Goal: Task Accomplishment & Management: Manage account settings

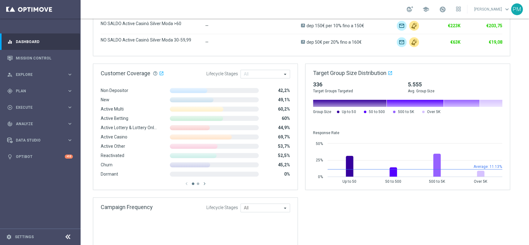
scroll to position [409, 0]
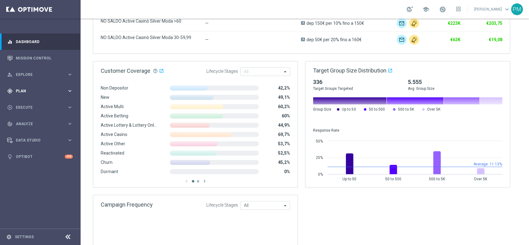
click at [28, 93] on div "gps_fixed Plan" at bounding box center [37, 91] width 60 height 6
click at [34, 121] on span "Templates" at bounding box center [38, 123] width 44 height 4
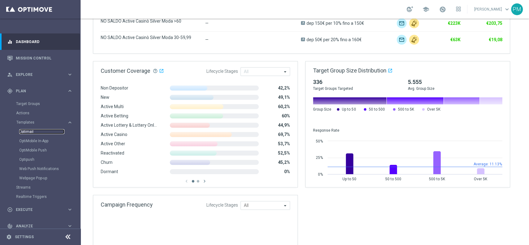
click at [35, 131] on link "Optimail" at bounding box center [41, 131] width 45 height 5
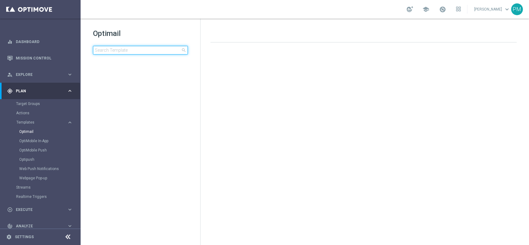
click at [135, 50] on input at bounding box center [140, 50] width 95 height 9
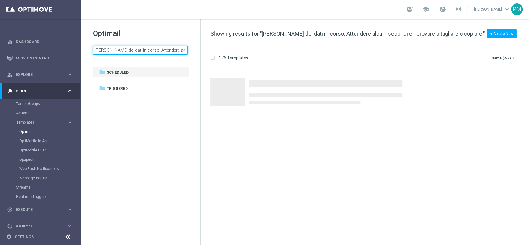
scroll to position [0, 69]
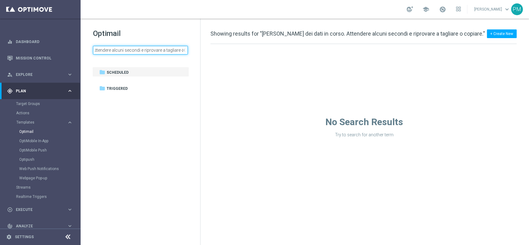
click at [135, 50] on input "Recupero dei dati in corso. Attendere alcuni secondi e riprovare a tagliare o c…" at bounding box center [140, 50] width 95 height 9
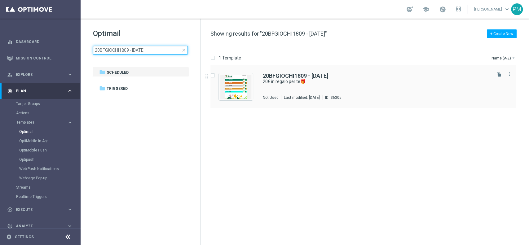
type input "20BFGIOCHI1809 - [DATE]"
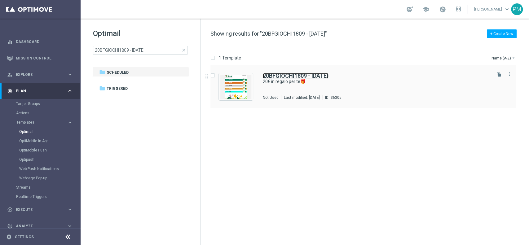
click at [289, 73] on b "20BFGIOCHI1809 - [DATE]" at bounding box center [296, 75] width 66 height 7
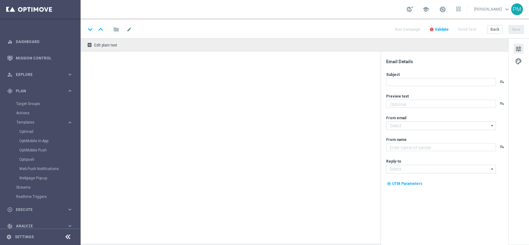
type textarea "da usare su qualsiasi gioco!"
type input "[EMAIL_ADDRESS][DOMAIN_NAME]"
type textarea "Sisal"
type input "[EMAIL_ADDRESS][DOMAIN_NAME]"
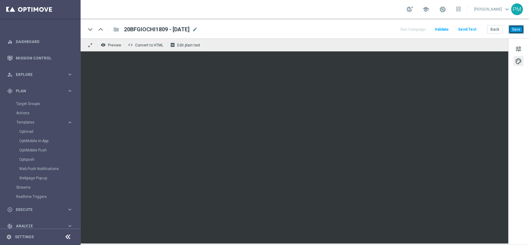
click at [511, 29] on button "Save" at bounding box center [515, 29] width 15 height 9
click at [519, 30] on button "Save" at bounding box center [515, 29] width 15 height 9
click at [513, 28] on button "Save" at bounding box center [515, 29] width 15 height 9
click at [516, 29] on button "Save" at bounding box center [515, 29] width 15 height 9
click at [24, 100] on div "Target Groups" at bounding box center [48, 103] width 64 height 9
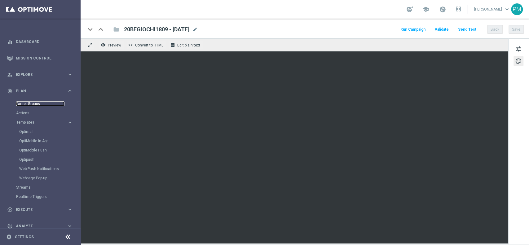
click at [24, 103] on link "Target Groups" at bounding box center [40, 103] width 48 height 5
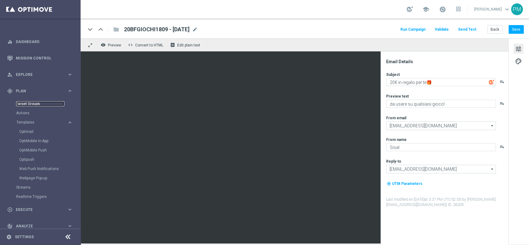
click at [28, 103] on link "Target Groups" at bounding box center [40, 103] width 48 height 5
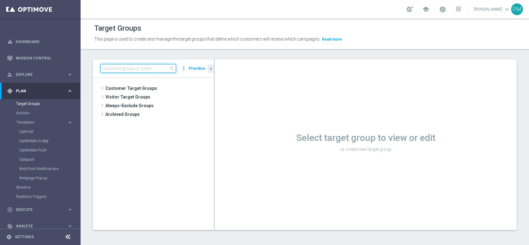
click at [140, 70] on input at bounding box center [138, 68] width 76 height 9
paste input "Giocanti Master low M-1 non Active mtd"
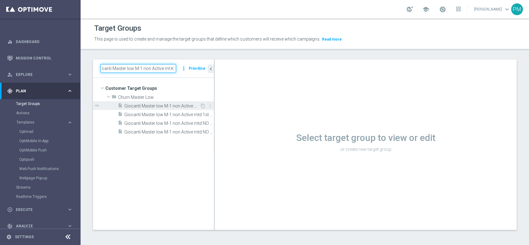
type input "Giocanti Master low M-1 non Active mtd"
click at [170, 101] on div "insert_drive_file Giocanti Master low M-1 non Active mtd" at bounding box center [159, 105] width 82 height 9
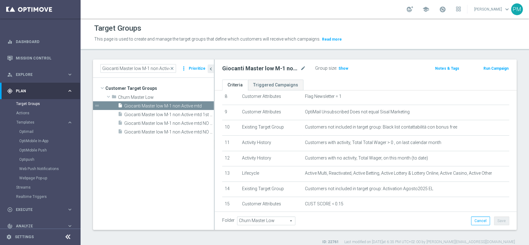
scroll to position [136, 0]
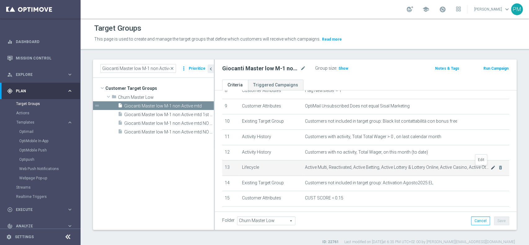
click at [490, 170] on icon "mode_edit" at bounding box center [492, 167] width 5 height 5
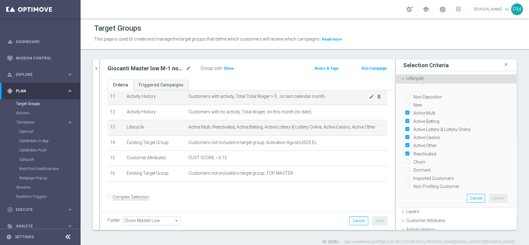
scroll to position [5, 0]
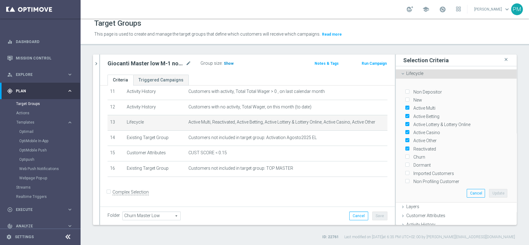
click at [230, 64] on span "Show" at bounding box center [229, 63] width 10 height 4
click at [97, 62] on icon "chevron_right" at bounding box center [96, 64] width 6 height 6
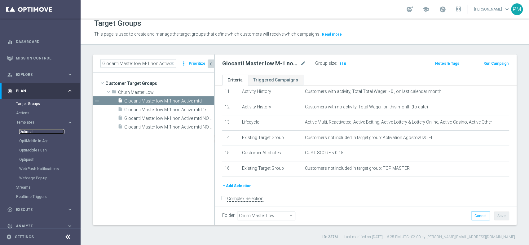
click at [29, 131] on link "Optimail" at bounding box center [41, 131] width 45 height 5
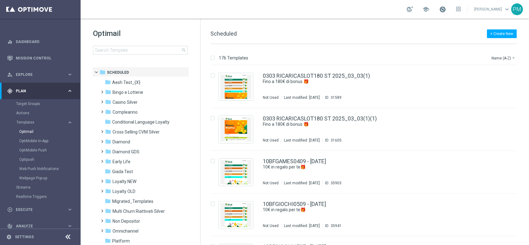
click at [439, 10] on span at bounding box center [442, 9] width 7 height 7
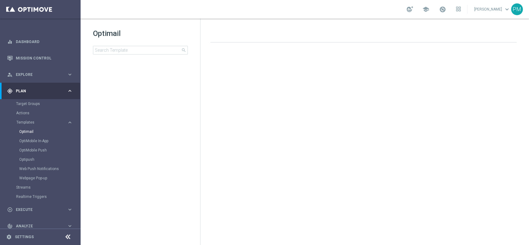
click at [442, 10] on div "school" at bounding box center [433, 9] width 54 height 11
click at [439, 10] on span at bounding box center [442, 9] width 7 height 7
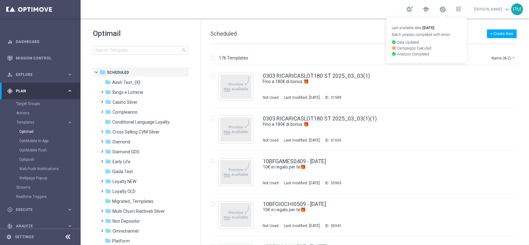
click at [345, 9] on div "school Last available data: [DATE] Batch process completed with errors check_ci…" at bounding box center [305, 9] width 448 height 19
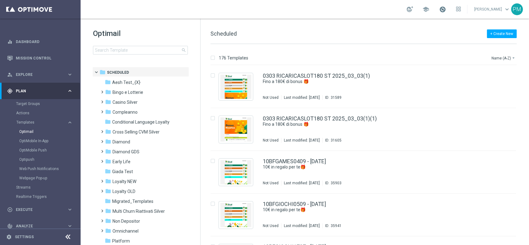
click at [440, 11] on span at bounding box center [442, 9] width 7 height 7
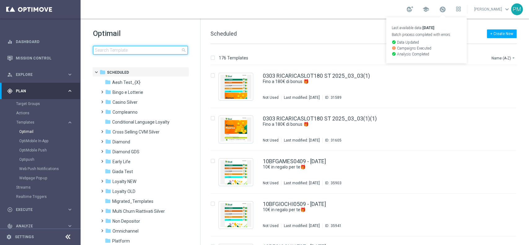
click at [154, 46] on input at bounding box center [140, 50] width 95 height 9
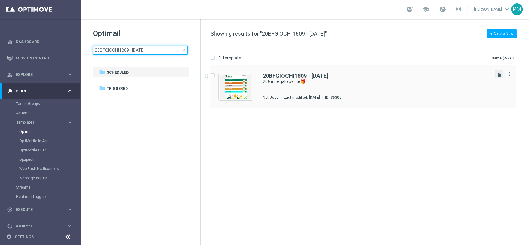
type input "20BFGIOCHI1809 - [DATE]"
click at [498, 75] on icon "file_copy" at bounding box center [498, 74] width 5 height 5
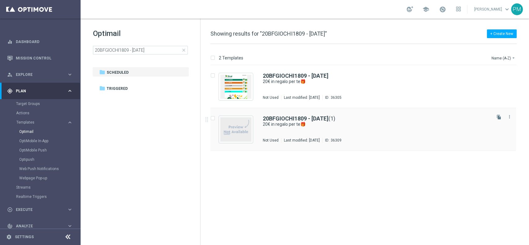
click at [329, 115] on div "20BFGIOCHI1809 - [DATE] (1) 20€ in regalo per te🎁 Not Used Last modified: [DATE…" at bounding box center [362, 129] width 305 height 43
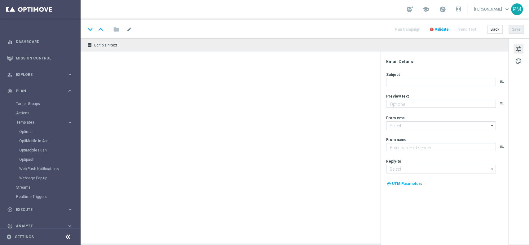
type input "20BFGIOCHI1809 - [DATE](1)"
type textarea "da usare su qualsiasi gioco!"
type input "[EMAIL_ADDRESS][DOMAIN_NAME]"
type textarea "Sisal"
type input "[EMAIL_ADDRESS][DOMAIN_NAME]"
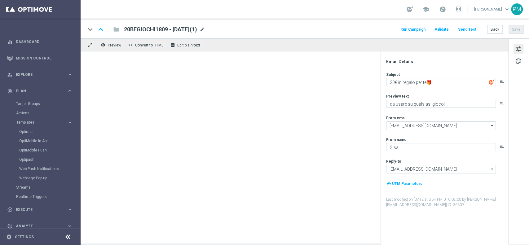
click at [205, 28] on span "mode_edit" at bounding box center [202, 30] width 6 height 6
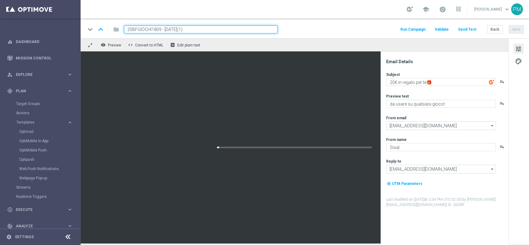
click at [145, 31] on input "20BFGIOCHI1809 - [DATE](1)" at bounding box center [201, 29] width 154 height 8
paste input "4BFGIOCHI1809"
click at [206, 30] on input "4BFGIOCHI1809 - [DATE](1)" at bounding box center [201, 29] width 154 height 8
type input "4BFGIOCHI1809 - [DATE]"
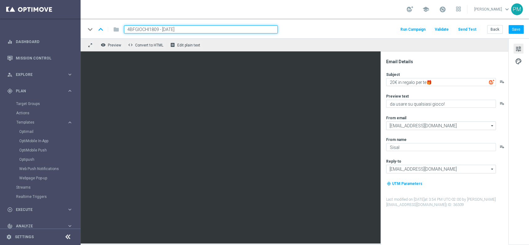
click at [316, 28] on div "keyboard_arrow_down keyboard_arrow_up folder 4BFGIOCHI1809 - [DATE] Run Campaig…" at bounding box center [304, 29] width 438 height 8
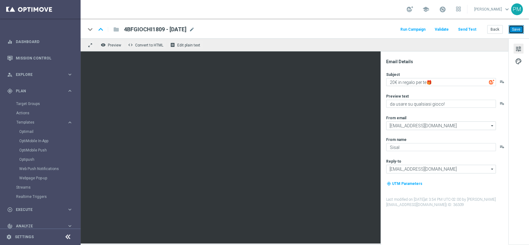
click at [517, 28] on button "Save" at bounding box center [515, 29] width 15 height 9
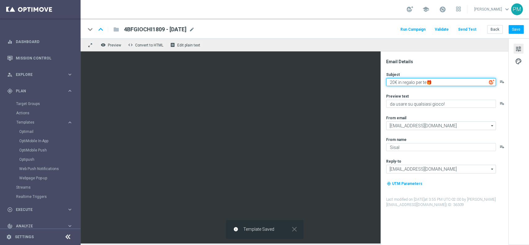
click at [393, 81] on textarea "20€ in regalo per te🎁" at bounding box center [441, 82] width 110 height 8
type textarea "4€ in regalo per te🎁"
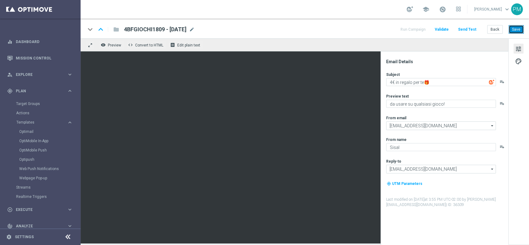
click at [520, 26] on button "Save" at bounding box center [515, 29] width 15 height 9
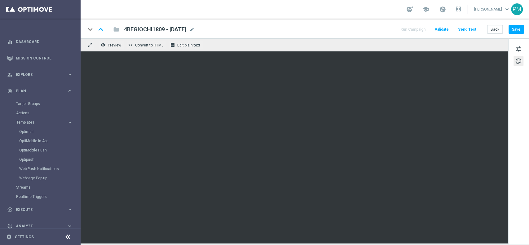
click at [182, 31] on span "4BFGIOCHI1809 - [DATE]" at bounding box center [155, 29] width 63 height 7
click at [0, 0] on input "4BFGIOCHI1809 - [DATE]" at bounding box center [0, 0] width 0 height 0
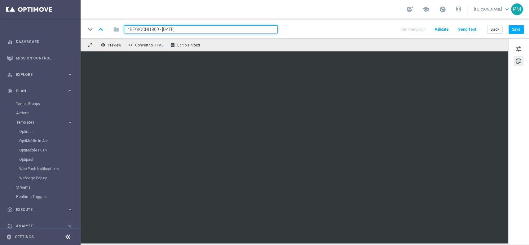
click at [182, 31] on input "4BFGIOCHI1809 - [DATE]" at bounding box center [201, 29] width 154 height 8
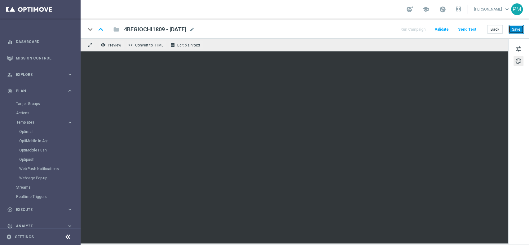
click at [521, 31] on button "Save" at bounding box center [515, 29] width 15 height 9
click at [523, 32] on button "Save" at bounding box center [515, 29] width 15 height 9
click at [492, 33] on button "Back" at bounding box center [494, 29] width 15 height 9
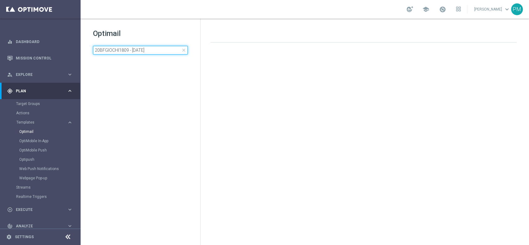
click at [152, 53] on input "20BFGIOCHI1809 - [DATE]" at bounding box center [140, 50] width 95 height 9
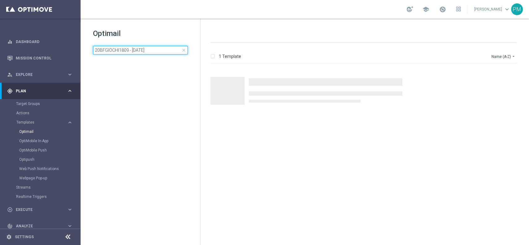
click at [152, 53] on input "20BFGIOCHI1809 - [DATE]" at bounding box center [140, 50] width 95 height 9
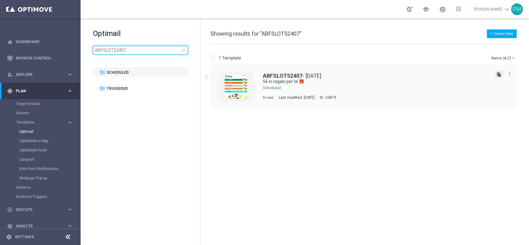
type input "ABFSLOT52407"
click at [498, 76] on icon "file_copy" at bounding box center [498, 74] width 5 height 5
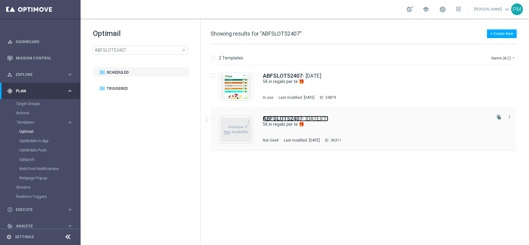
click at [309, 119] on link "ABFSLOT52407 - [DATE](1)" at bounding box center [295, 119] width 65 height 6
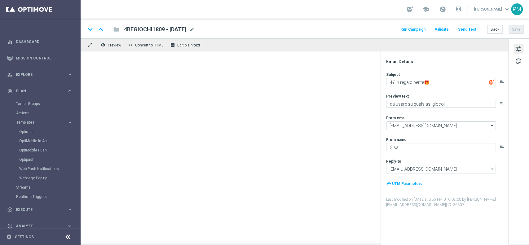
type input "ABFSLOT52407 - [DATE](1)"
type textarea "5€ in regalo per te 🎁"
type textarea "da usare su Slot e/[PERSON_NAME] e Vinci!🎰🍀"
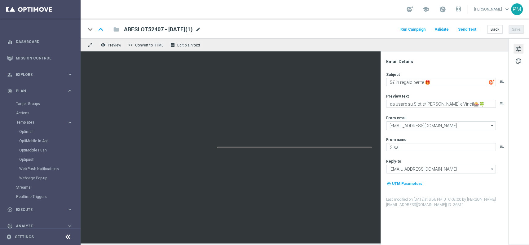
click at [201, 28] on span "mode_edit" at bounding box center [198, 30] width 6 height 6
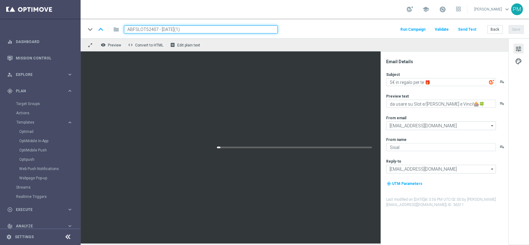
click at [138, 28] on input "ABFSLOT52407 - [DATE](1)" at bounding box center [201, 29] width 154 height 8
paste input "3BFSLOT180925"
click at [202, 30] on input "3BFSLOT180925 - [DATE](1)" at bounding box center [201, 29] width 154 height 8
type input "3BFSLOT180925 - [DATE]"
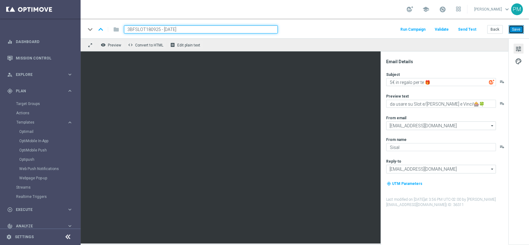
click at [516, 33] on button "Save" at bounding box center [515, 29] width 15 height 9
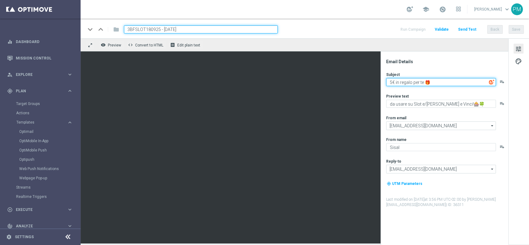
click at [392, 81] on textarea "5€ in regalo per te 🎁" at bounding box center [441, 82] width 110 height 8
type textarea "3€ in regalo per te 🎁"
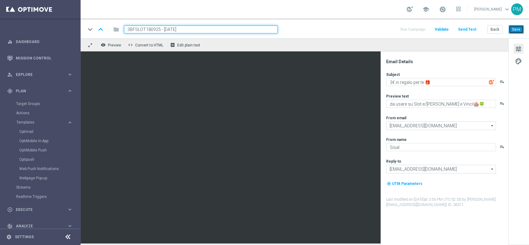
click at [520, 28] on button "Save" at bounding box center [515, 29] width 15 height 9
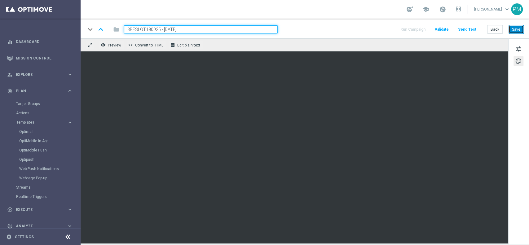
drag, startPoint x: 515, startPoint y: 33, endPoint x: 512, endPoint y: 33, distance: 3.8
click at [515, 32] on button "Save" at bounding box center [515, 29] width 15 height 9
click at [174, 28] on input "3BFSLOT180925 - [DATE]" at bounding box center [201, 29] width 154 height 8
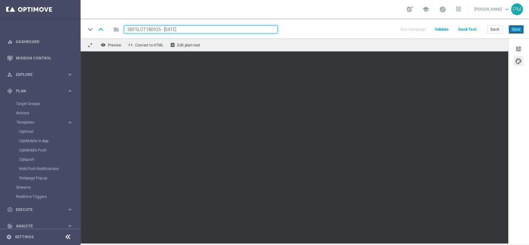
click at [517, 30] on button "Save" at bounding box center [515, 29] width 15 height 9
click at [516, 29] on button "Save" at bounding box center [515, 29] width 15 height 9
click at [519, 26] on button "Save" at bounding box center [515, 29] width 15 height 9
click at [514, 29] on button "Save" at bounding box center [515, 29] width 15 height 9
click at [517, 28] on button "Save" at bounding box center [515, 29] width 15 height 9
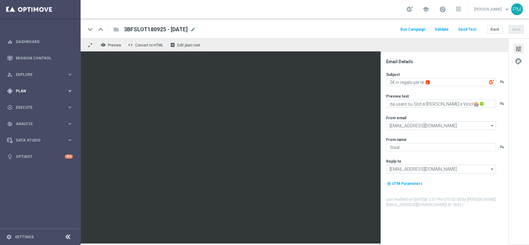
click at [34, 94] on div "gps_fixed Plan keyboard_arrow_right" at bounding box center [40, 91] width 80 height 16
click at [33, 121] on span "Templates" at bounding box center [38, 123] width 44 height 4
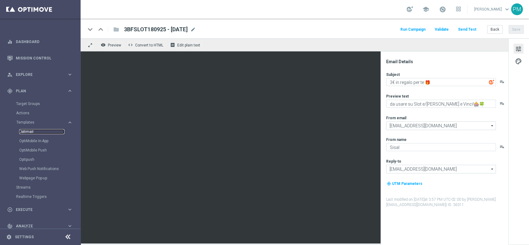
click at [32, 130] on link "Optimail" at bounding box center [41, 131] width 45 height 5
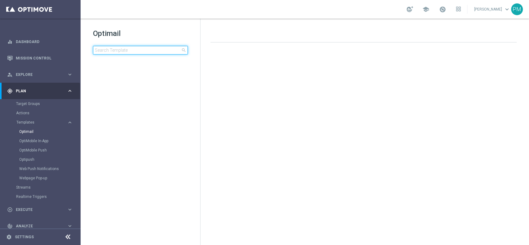
click at [135, 51] on input at bounding box center [140, 50] width 95 height 9
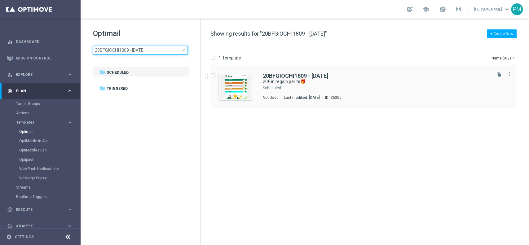
type input "20BFGIOCHI1809 - [DATE]"
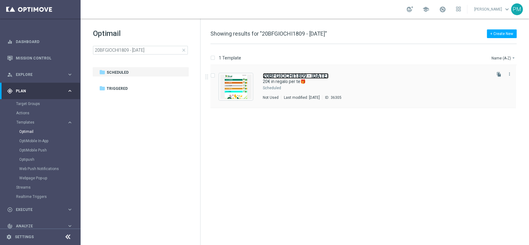
click at [282, 73] on b "20BFGIOCHI1809 - [DATE]" at bounding box center [296, 75] width 66 height 7
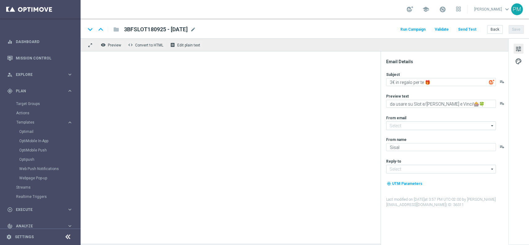
type input "[EMAIL_ADDRESS][DOMAIN_NAME]"
type textarea "20€ in regalo per te🎁"
type textarea "da usare su qualsiasi gioco!"
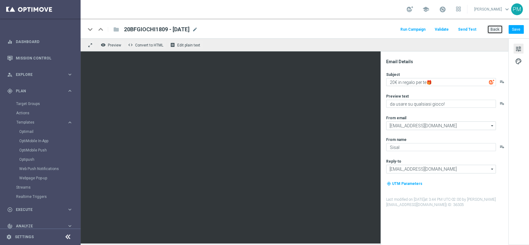
click at [495, 28] on button "Back" at bounding box center [494, 29] width 15 height 9
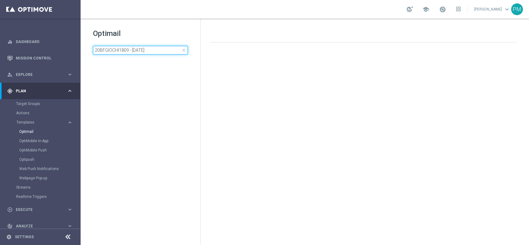
click at [144, 48] on input "20BFGIOCHI1809 - [DATE]" at bounding box center [140, 50] width 95 height 9
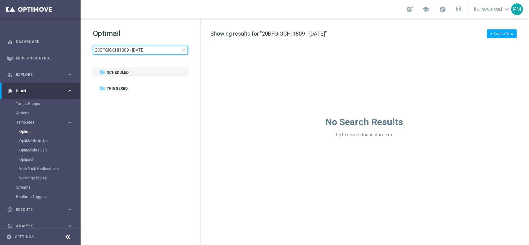
click at [144, 48] on input "20BFGIOCHI1809 - [DATE]" at bounding box center [140, 50] width 95 height 9
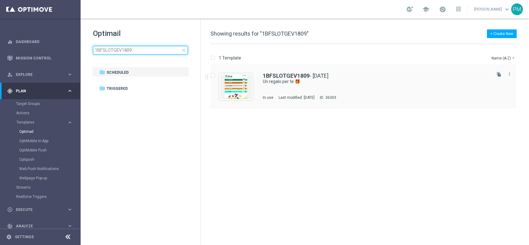
type input "1BFSLOTGEV1809"
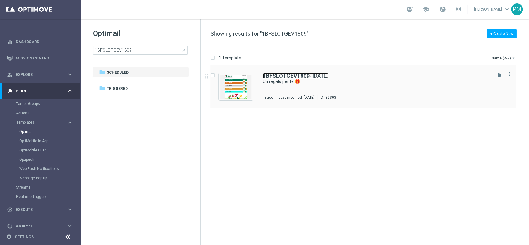
click at [273, 73] on b "1BFSLOTGEV1809" at bounding box center [286, 75] width 47 height 7
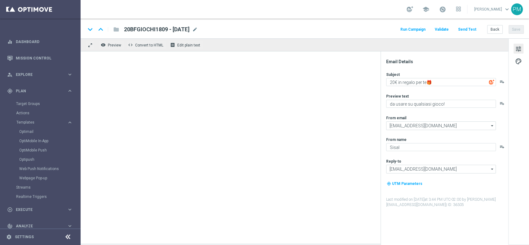
type textarea "Un regalo per te 🎁"
type textarea "da usare su qualsiasi Slot!🎰"
